Goal: Task Accomplishment & Management: Manage account settings

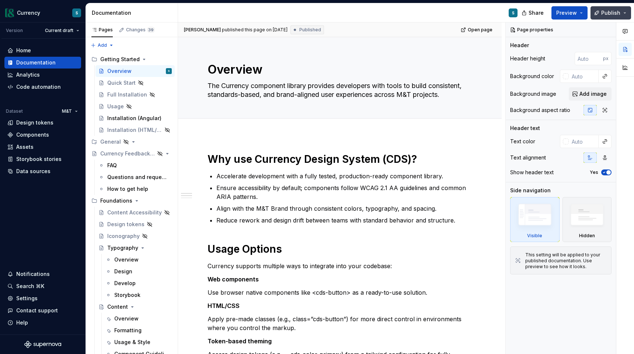
click at [624, 12] on button "Publish" at bounding box center [611, 12] width 41 height 13
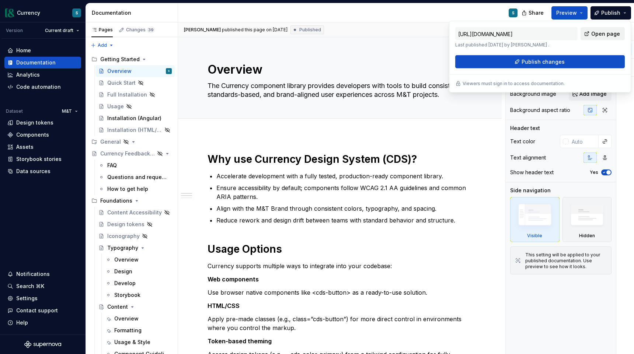
click at [595, 34] on span "Open page" at bounding box center [606, 33] width 29 height 7
type textarea "*"
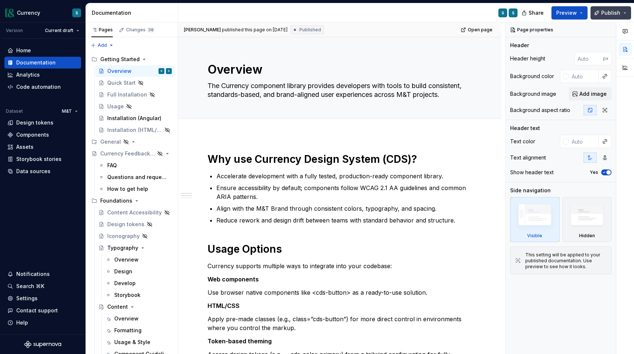
click at [620, 14] on span "Publish" at bounding box center [610, 12] width 19 height 7
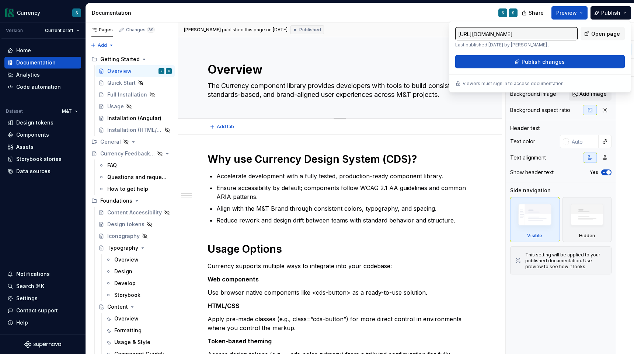
click at [387, 57] on div "Overview The Currency component library provides developers with tools to build…" at bounding box center [340, 77] width 265 height 81
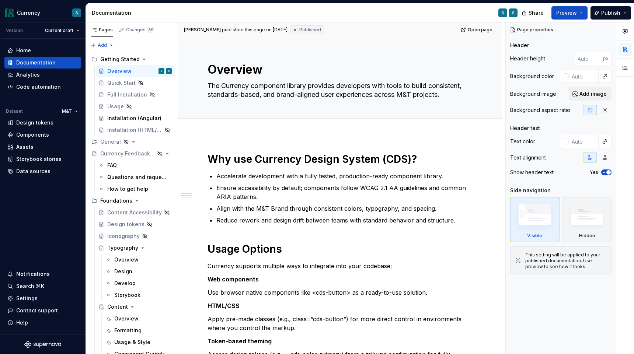
type textarea "*"
click at [623, 13] on button "Publish" at bounding box center [611, 12] width 41 height 13
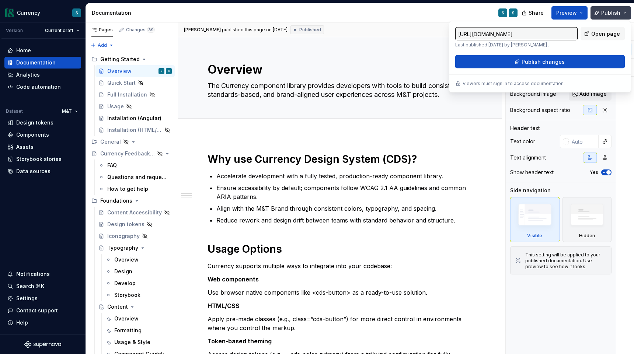
click at [628, 15] on button "Publish" at bounding box center [611, 12] width 41 height 13
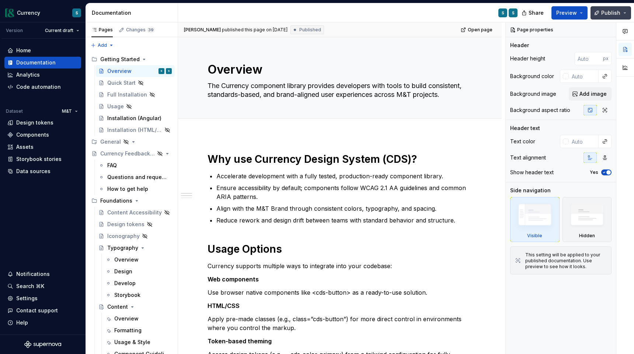
click at [626, 14] on button "Publish" at bounding box center [611, 12] width 41 height 13
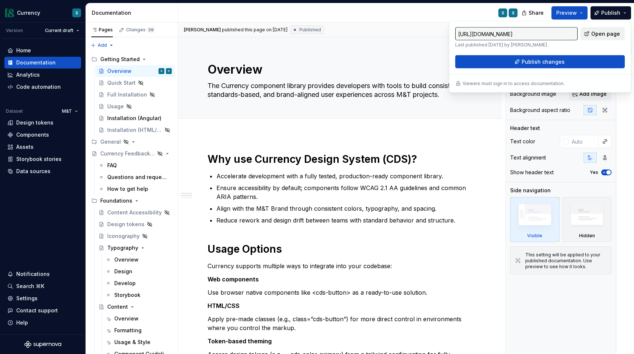
click at [599, 33] on span "Open page" at bounding box center [606, 33] width 29 height 7
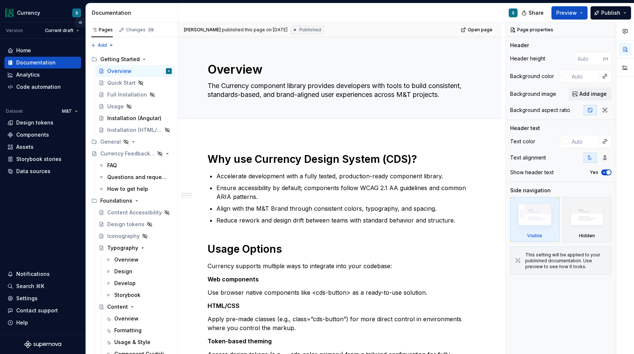
click at [81, 24] on button "Collapse sidebar" at bounding box center [80, 22] width 10 height 10
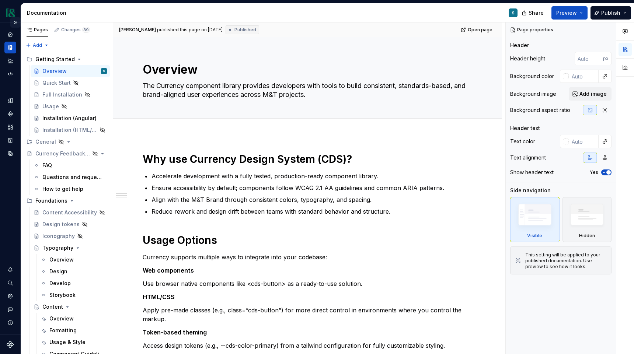
click at [17, 24] on button "Expand sidebar" at bounding box center [15, 22] width 10 height 10
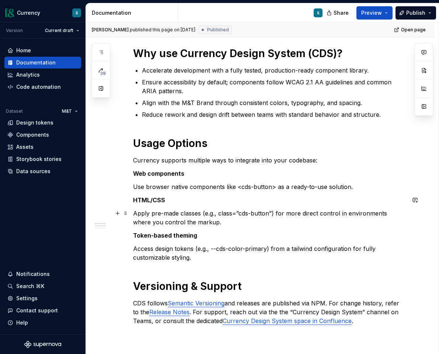
scroll to position [205, 0]
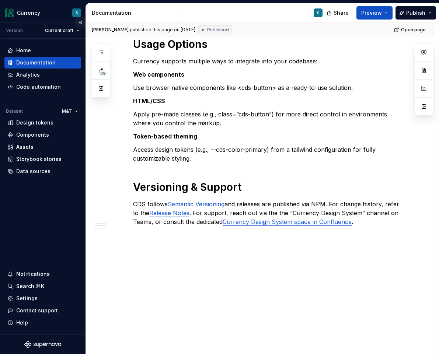
click at [79, 22] on button "Collapse sidebar" at bounding box center [80, 22] width 10 height 10
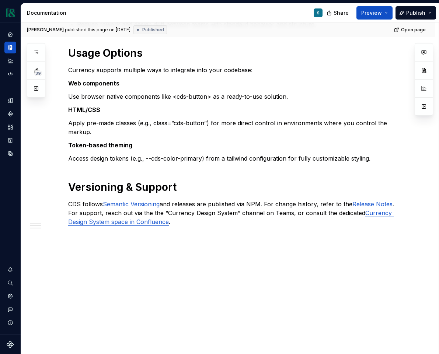
scroll to position [178, 0]
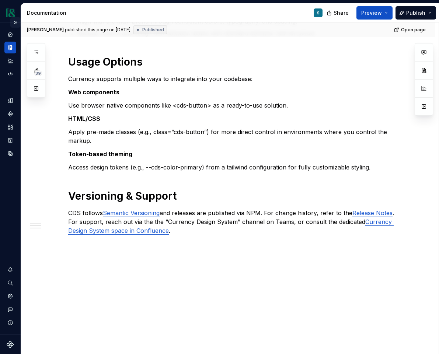
click at [14, 23] on button "Expand sidebar" at bounding box center [15, 22] width 10 height 10
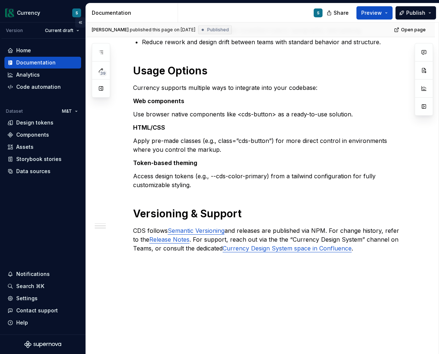
scroll to position [205, 0]
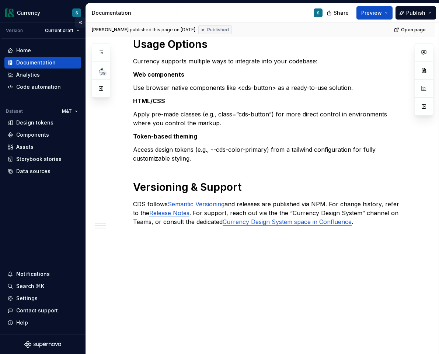
click at [80, 24] on button "Collapse sidebar" at bounding box center [80, 22] width 10 height 10
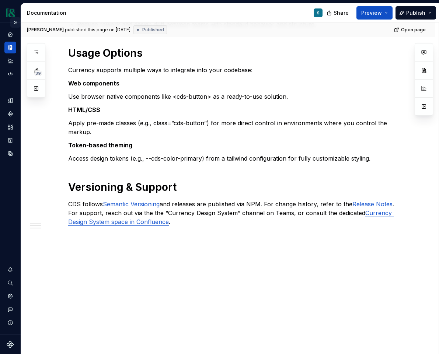
scroll to position [178, 0]
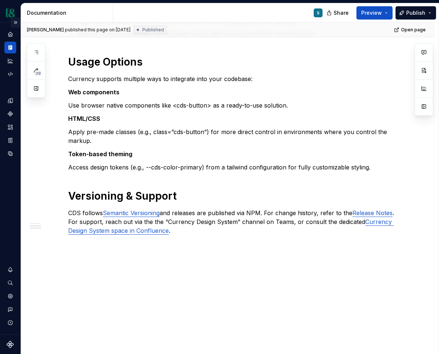
click at [15, 23] on button "Expand sidebar" at bounding box center [15, 22] width 10 height 10
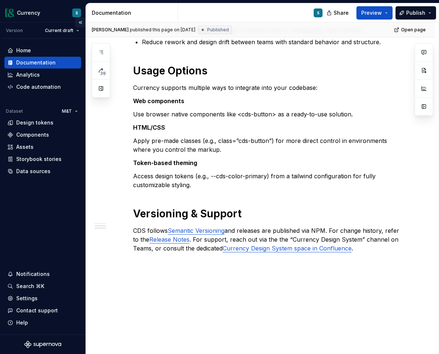
scroll to position [205, 0]
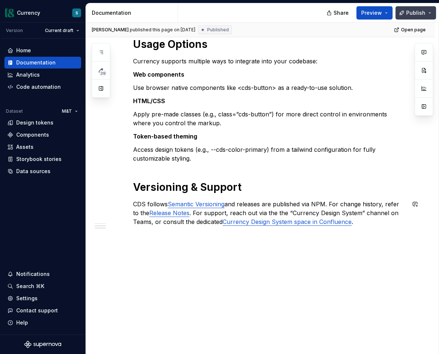
type textarea "*"
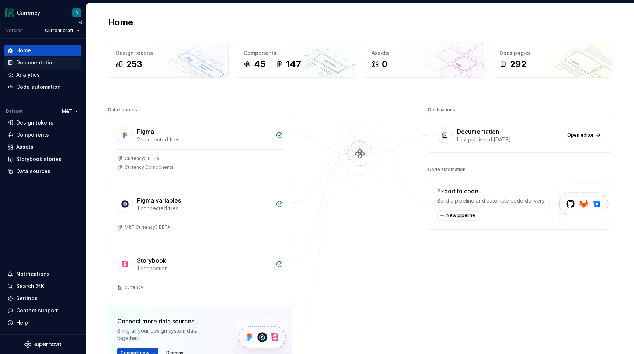
click at [44, 63] on div "Documentation" at bounding box center [35, 62] width 39 height 7
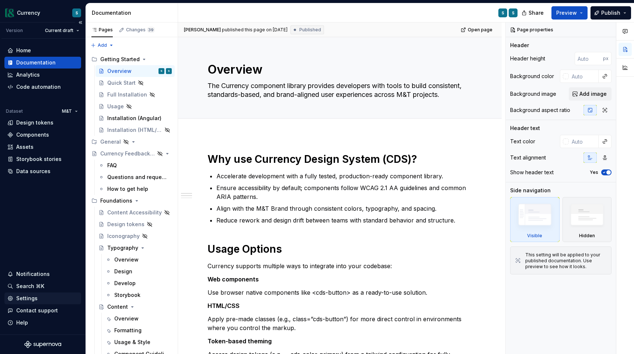
click at [34, 299] on div "Settings" at bounding box center [26, 298] width 21 height 7
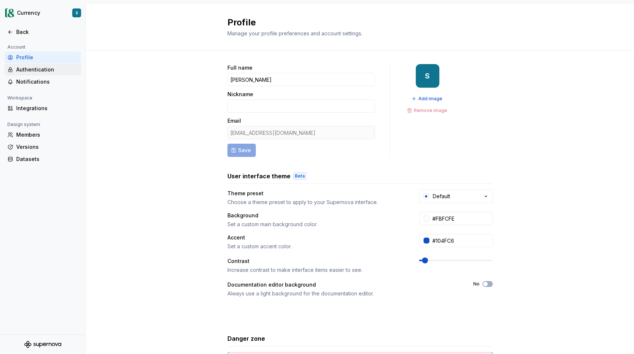
click at [48, 72] on div "Authentication" at bounding box center [47, 69] width 62 height 7
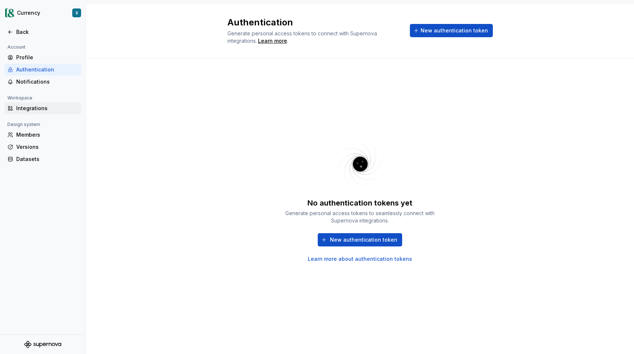
click at [28, 107] on div "Integrations" at bounding box center [47, 108] width 62 height 7
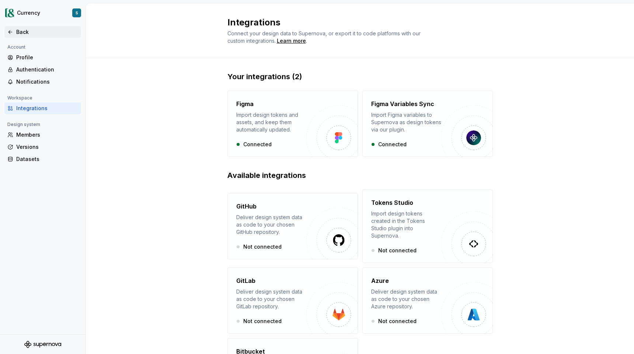
click at [18, 33] on div "Back" at bounding box center [47, 31] width 62 height 7
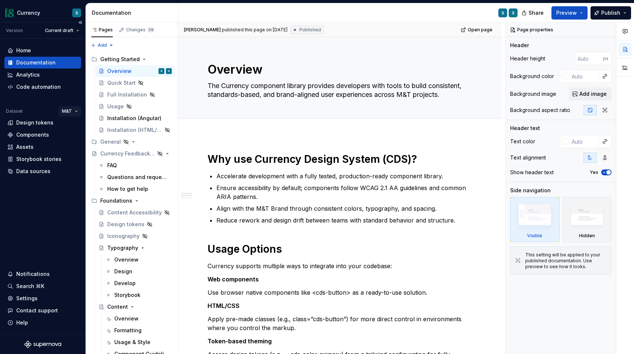
click at [73, 112] on html "Currency S Version Current draft Home Documentation Analytics Code automation D…" at bounding box center [317, 177] width 634 height 354
click at [73, 109] on html "Currency S Version Current draft Home Documentation Analytics Code automation D…" at bounding box center [317, 177] width 634 height 354
click at [81, 22] on button "Collapse sidebar" at bounding box center [80, 22] width 10 height 10
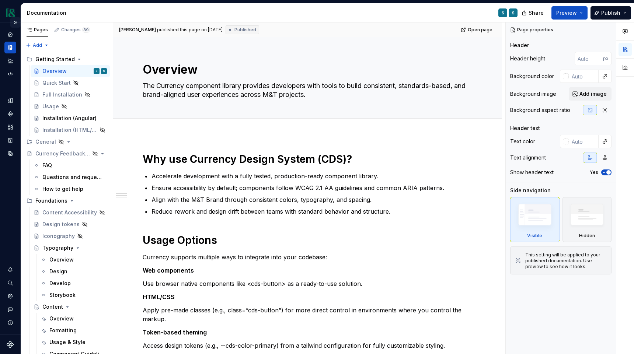
click at [14, 24] on button "Expand sidebar" at bounding box center [15, 22] width 10 height 10
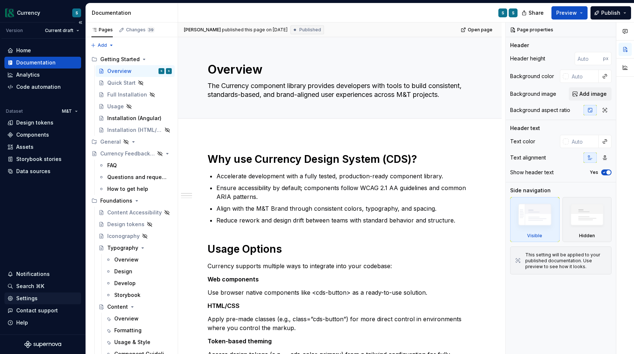
click at [32, 299] on div "Settings" at bounding box center [26, 298] width 21 height 7
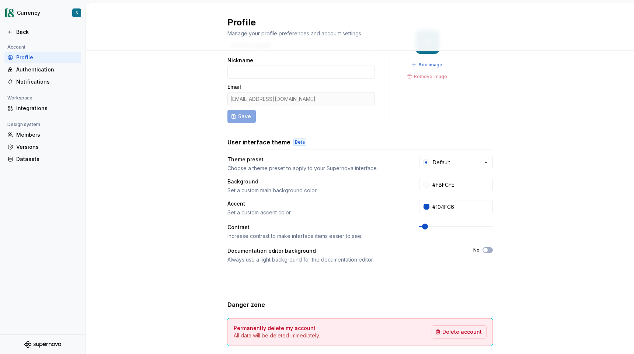
scroll to position [68, 0]
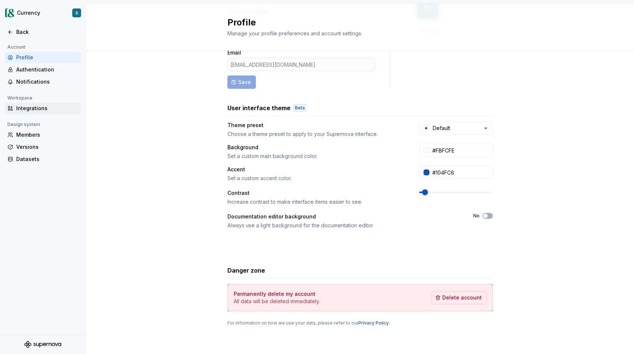
click at [31, 110] on div "Integrations" at bounding box center [47, 108] width 62 height 7
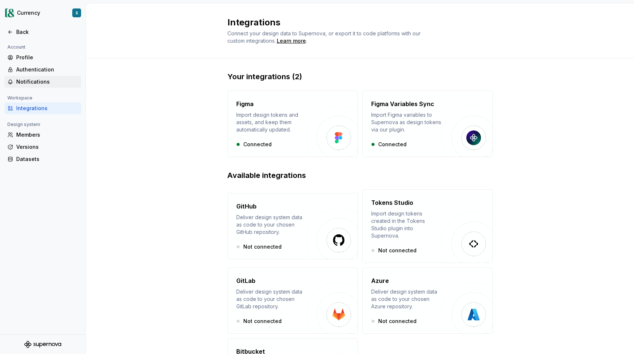
click at [31, 86] on div "Notifications" at bounding box center [47, 81] width 62 height 7
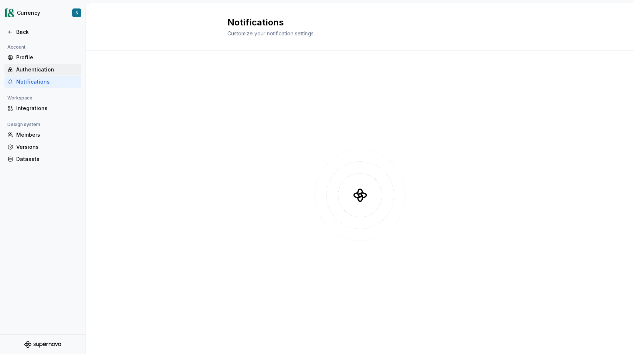
click at [32, 67] on div "Authentication" at bounding box center [47, 69] width 62 height 7
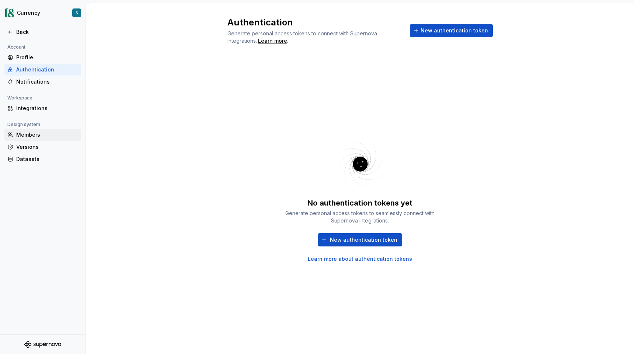
click at [31, 134] on div "Members" at bounding box center [47, 134] width 62 height 7
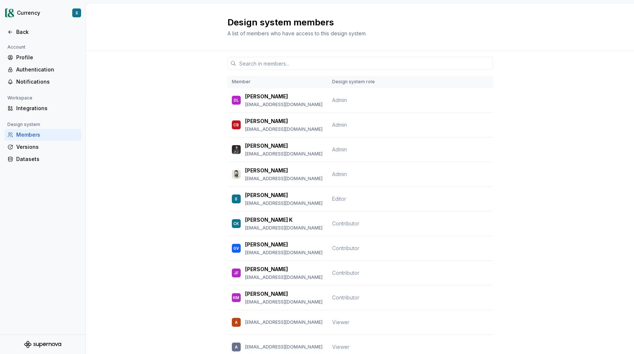
click at [37, 346] on icon "Supernova Logo" at bounding box center [42, 344] width 37 height 7
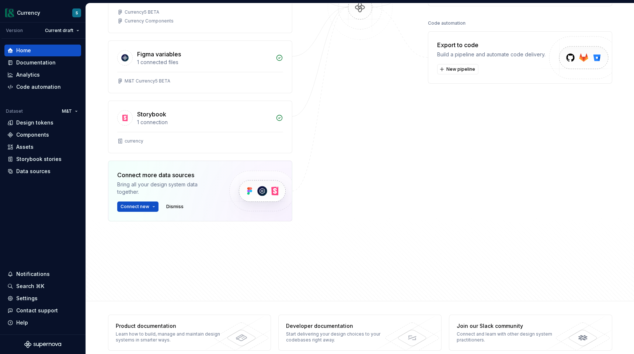
scroll to position [156, 0]
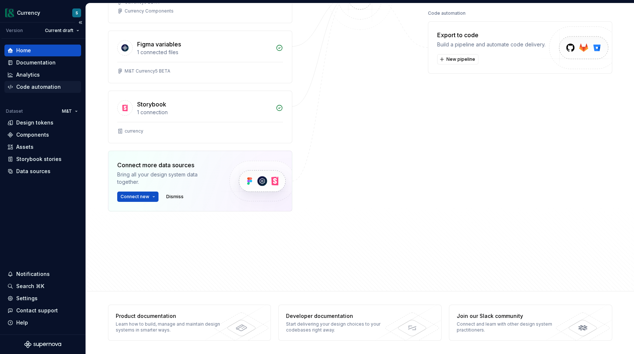
click at [34, 87] on div "Code automation" at bounding box center [38, 86] width 45 height 7
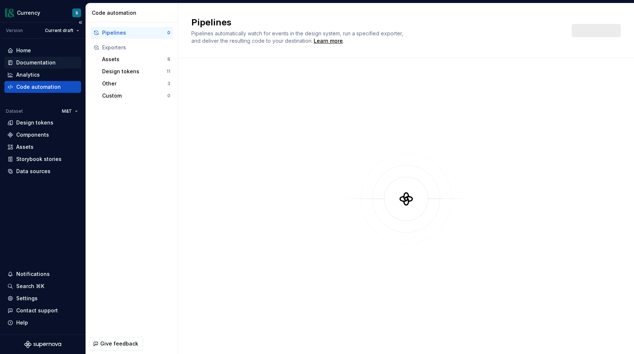
click at [34, 60] on div "Documentation" at bounding box center [35, 62] width 39 height 7
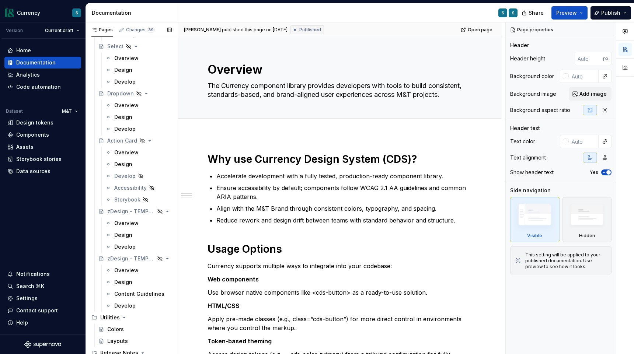
scroll to position [3957, 0]
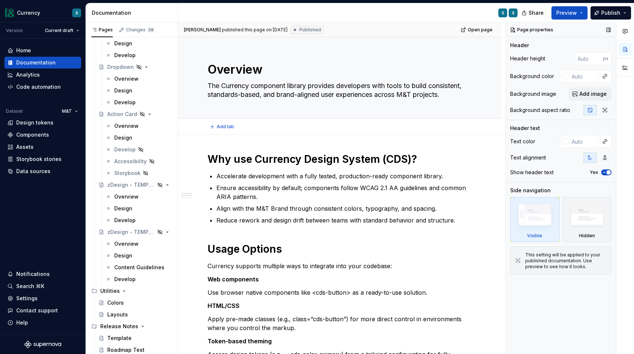
type textarea "*"
click at [552, 164] on div "Text color Text alignment Show header text Yes" at bounding box center [560, 158] width 101 height 47
click at [77, 10] on html "Currency S Version Current draft Home Documentation Analytics Code automation D…" at bounding box center [317, 177] width 634 height 354
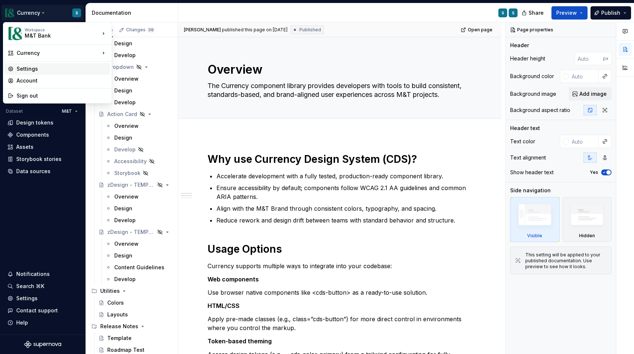
click at [55, 69] on div "Settings" at bounding box center [62, 68] width 91 height 7
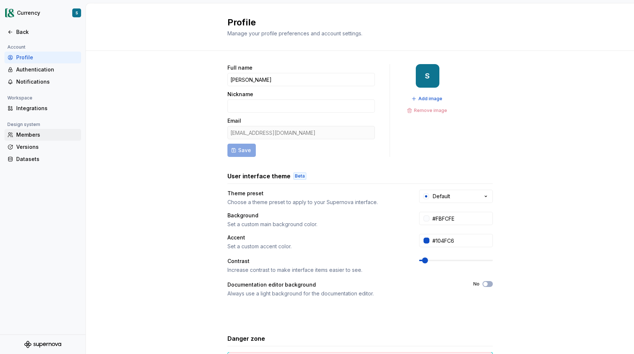
click at [25, 136] on div "Members" at bounding box center [47, 134] width 62 height 7
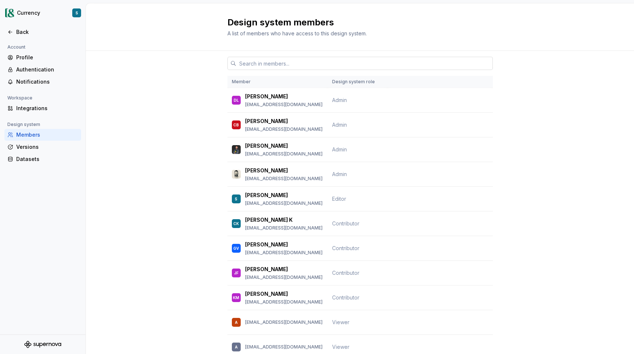
click at [277, 65] on input "text" at bounding box center [364, 63] width 257 height 13
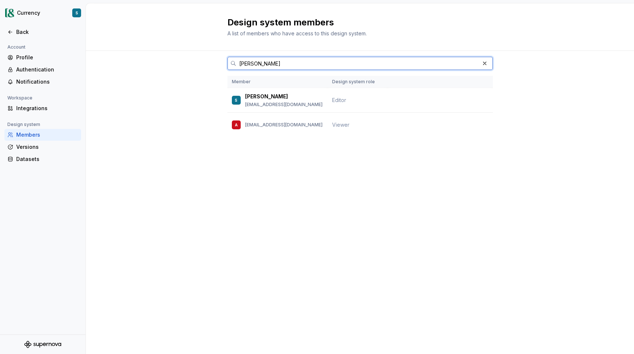
type input "[PERSON_NAME]"
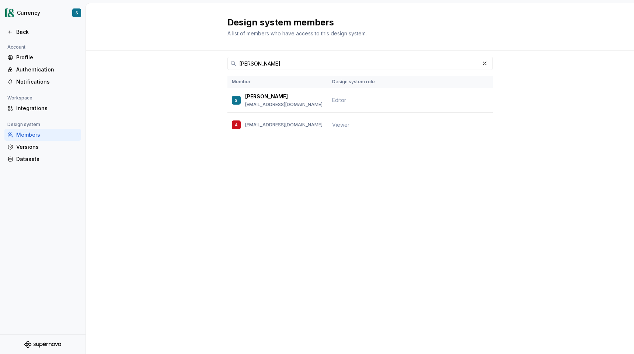
click at [206, 122] on div "[PERSON_NAME] Member Design system role S [PERSON_NAME] [PERSON_NAME][EMAIL_ADD…" at bounding box center [360, 108] width 548 height 114
click at [20, 15] on html "Currency S Back Account Profile Authentication Notifications Workspace Integrat…" at bounding box center [317, 177] width 634 height 354
click at [14, 14] on html "Currency S Back Account Profile Authentication Notifications Workspace Integrat…" at bounding box center [317, 177] width 634 height 354
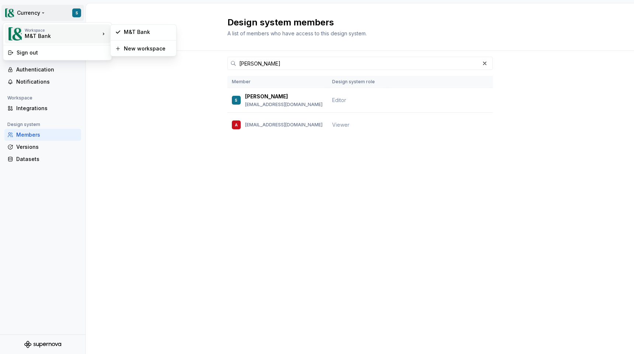
click at [22, 34] on div "Workspace M&T Bank" at bounding box center [54, 33] width 92 height 19
click at [190, 17] on html "Currency S Back Account Profile Authentication Notifications Workspace Integrat…" at bounding box center [317, 177] width 634 height 354
